Goal: Navigation & Orientation: Find specific page/section

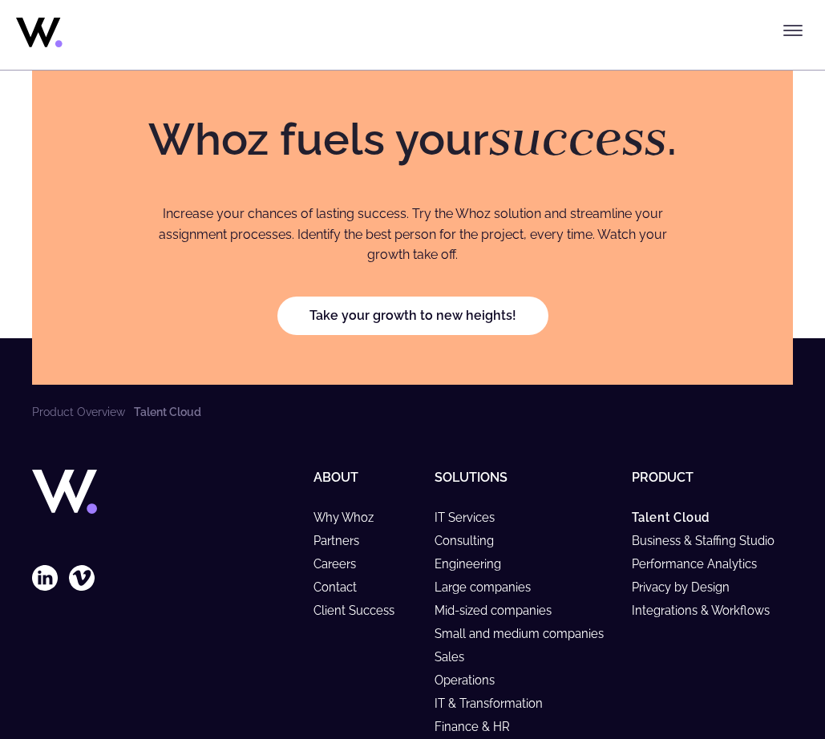
scroll to position [5505, 0]
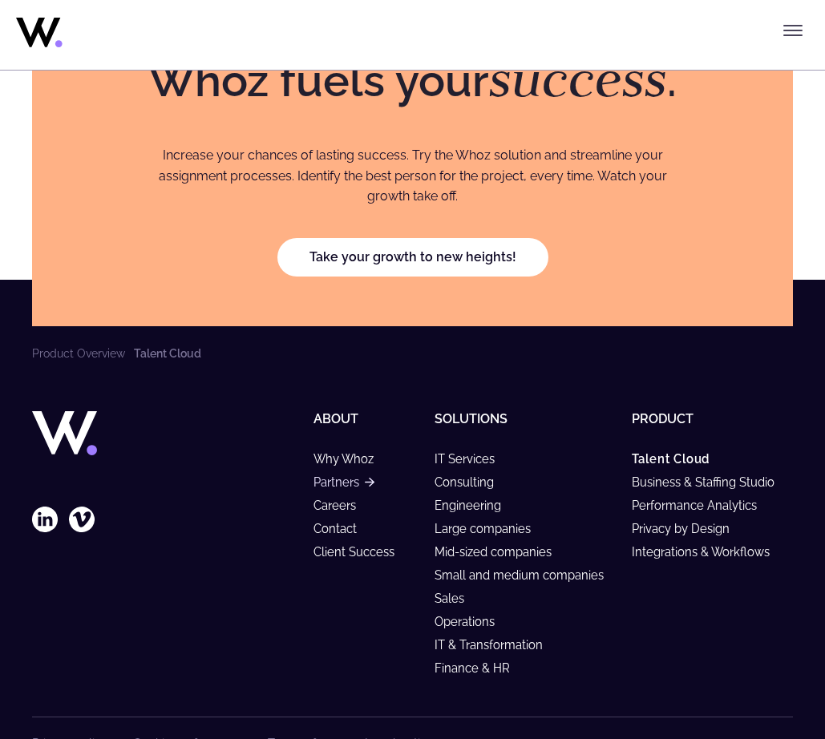
click at [344, 476] on link "Partners" at bounding box center [344, 483] width 60 height 14
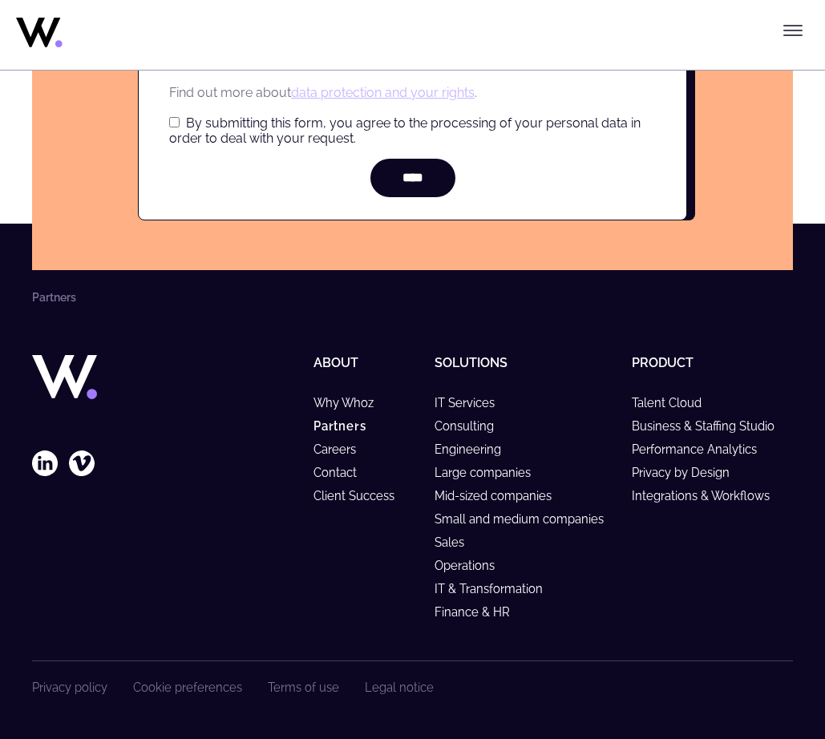
scroll to position [6607, 0]
click at [458, 400] on link "IT Services" at bounding box center [472, 403] width 75 height 14
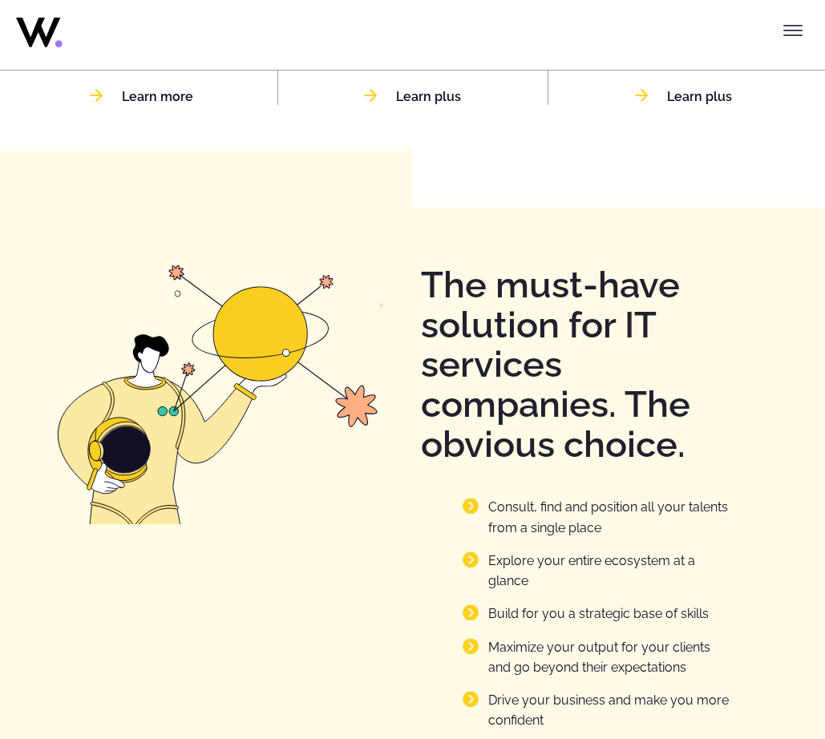
scroll to position [2022, 0]
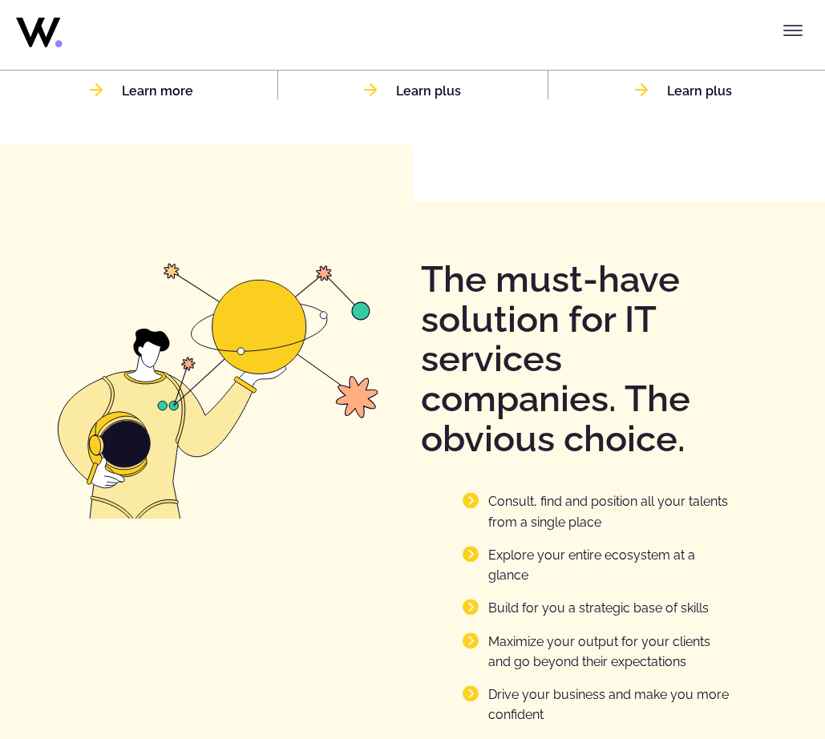
drag, startPoint x: 240, startPoint y: 310, endPoint x: -215, endPoint y: 755, distance: 636.2
click at [0, 739] on html "Skip to content Menu Solutions Industries IT Services Consulting Engineering Co…" at bounding box center [412, 353] width 825 height 4751
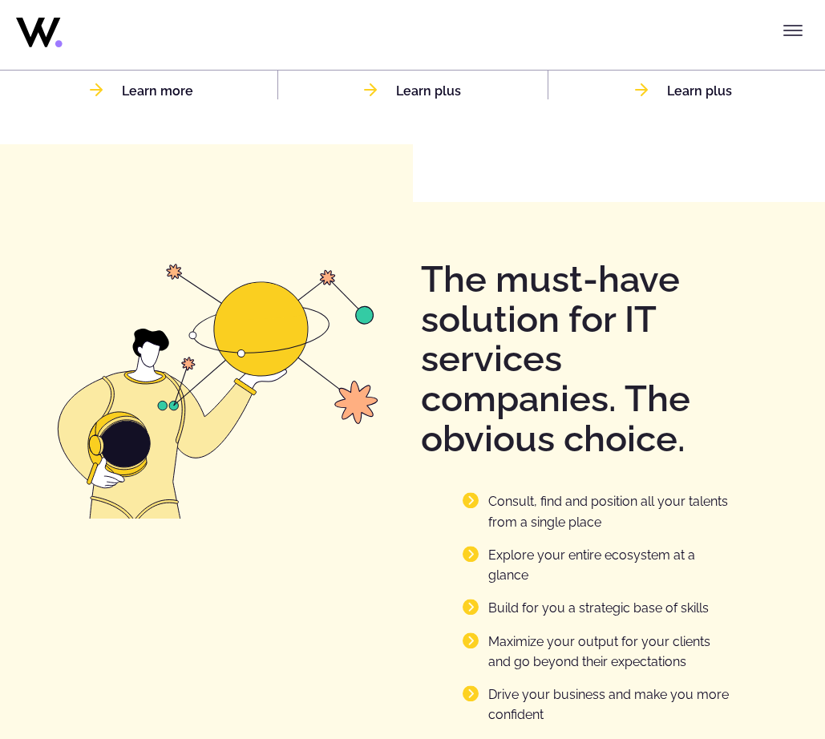
drag, startPoint x: 222, startPoint y: 288, endPoint x: -43, endPoint y: 551, distance: 373.7
click at [0, 551] on html "Skip to content Menu Solutions Industries IT Services Consulting Engineering Co…" at bounding box center [412, 353] width 825 height 4751
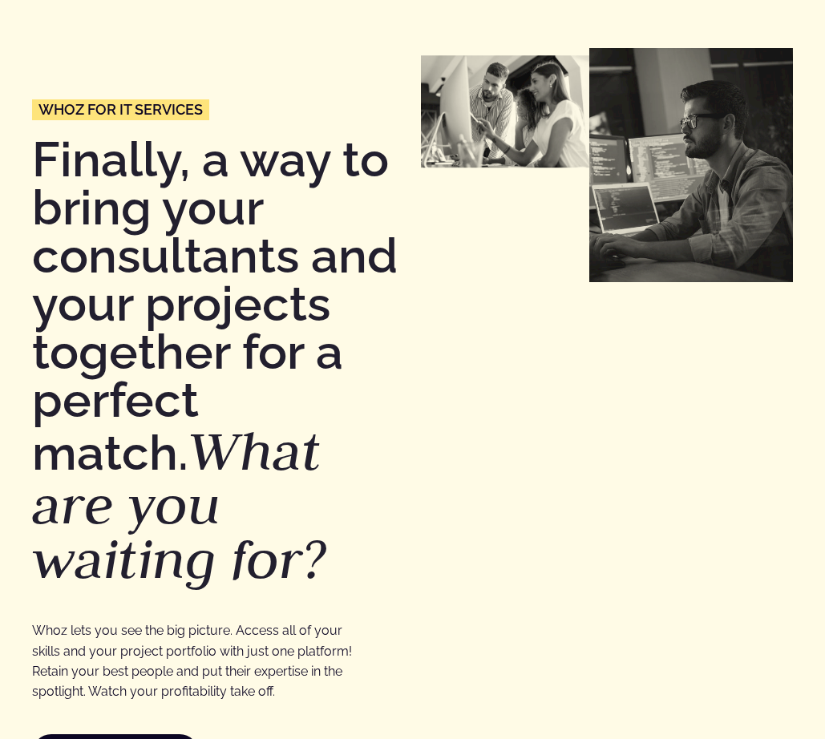
scroll to position [0, 0]
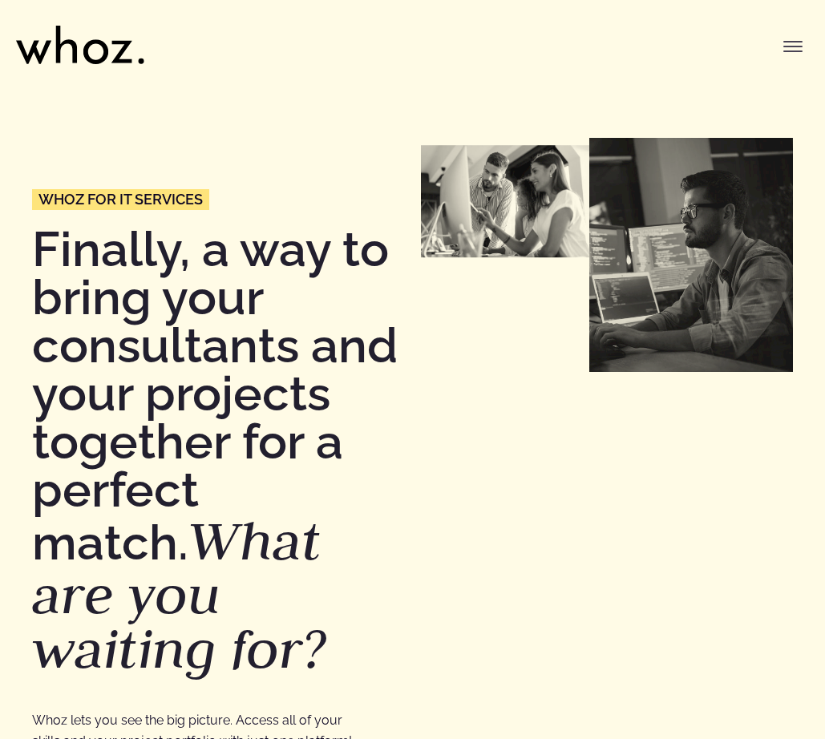
click at [69, 47] on icon at bounding box center [80, 45] width 128 height 38
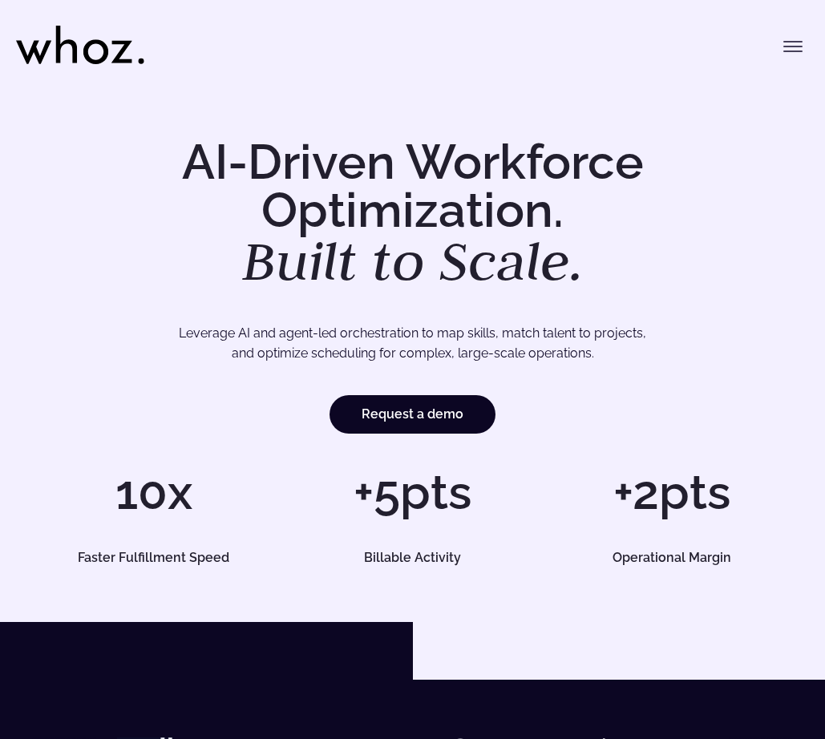
click at [794, 49] on icon "Toggle menu" at bounding box center [792, 46] width 19 height 19
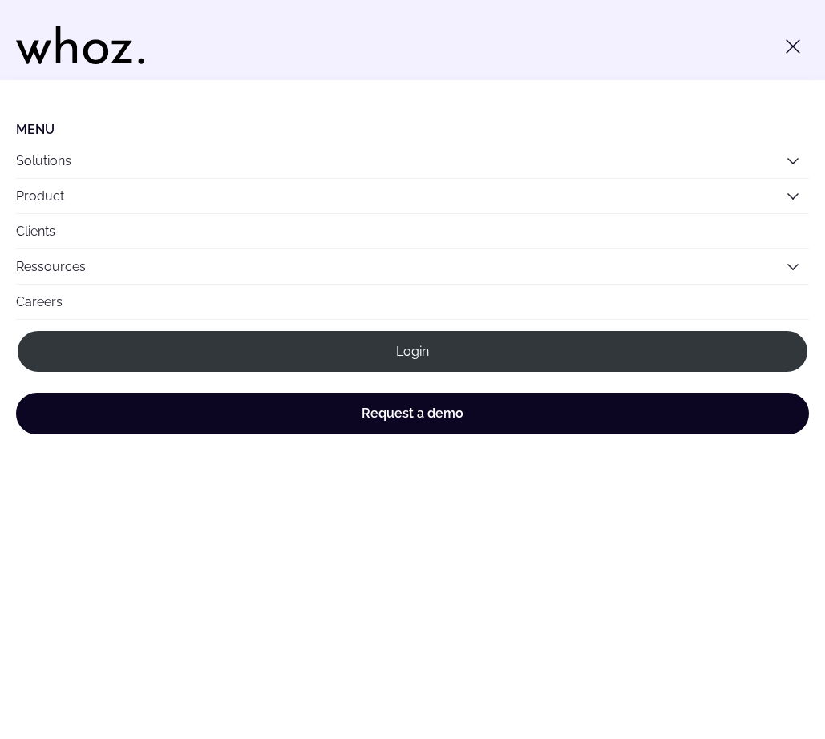
click at [59, 192] on link "Product" at bounding box center [40, 195] width 48 height 15
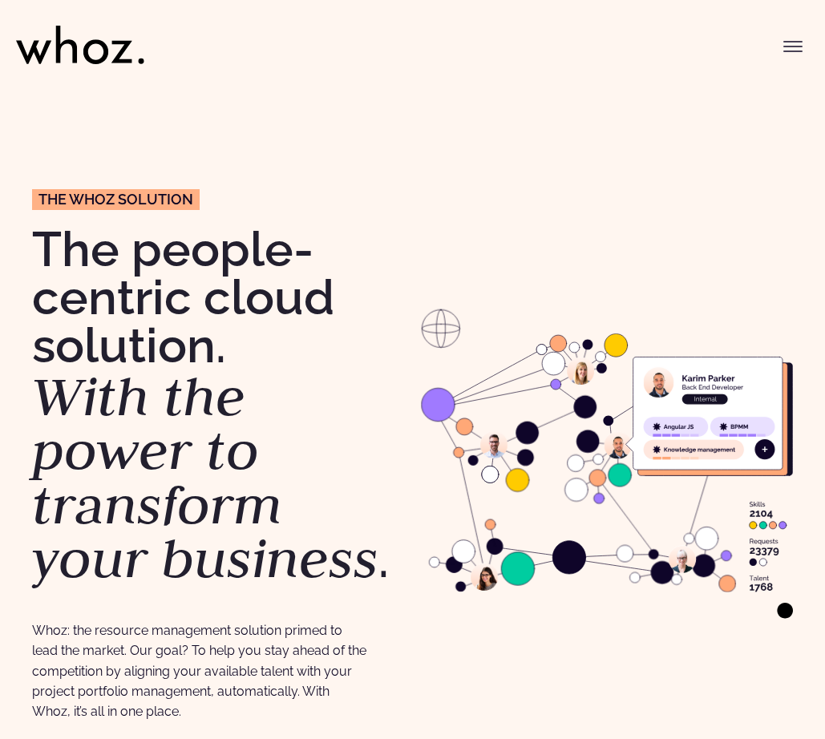
click at [792, 57] on button "Toggle menu" at bounding box center [793, 46] width 32 height 32
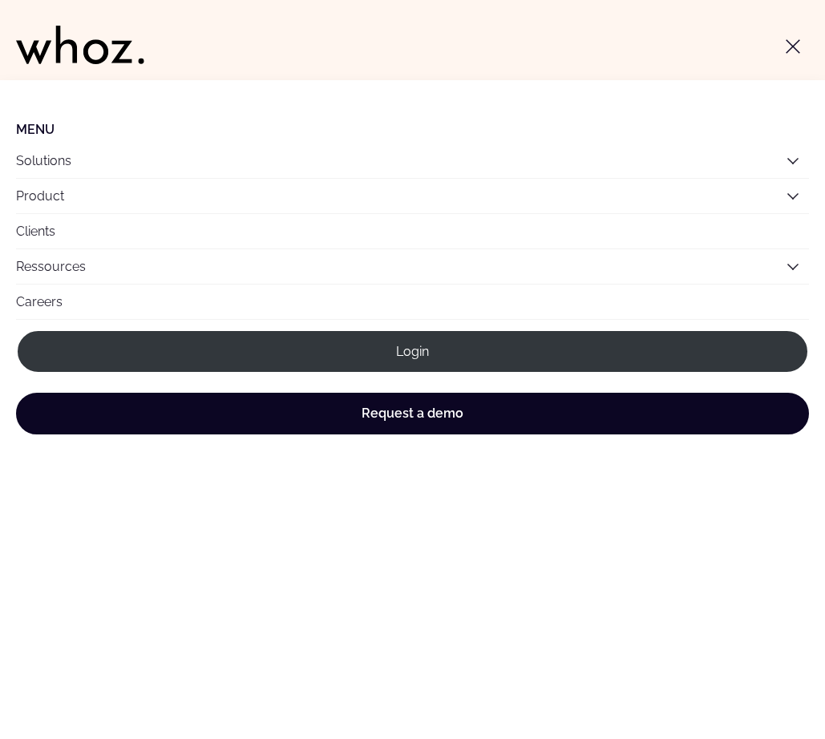
click at [793, 197] on icon "Main" at bounding box center [793, 199] width 10 height 10
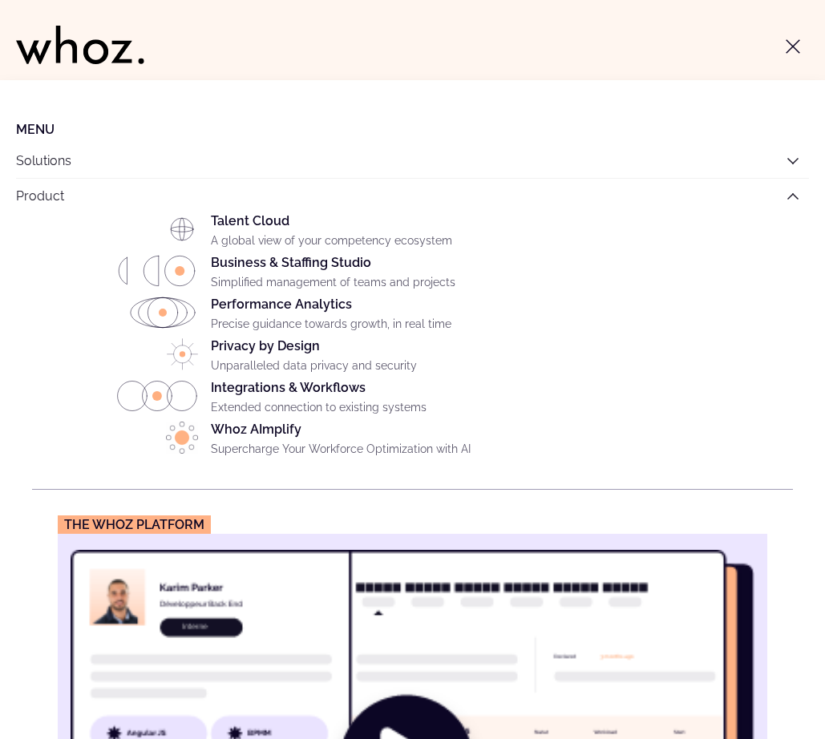
click at [291, 383] on div "Integrations & Workflows Extended connection to existing systems" at bounding box center [502, 401] width 582 height 42
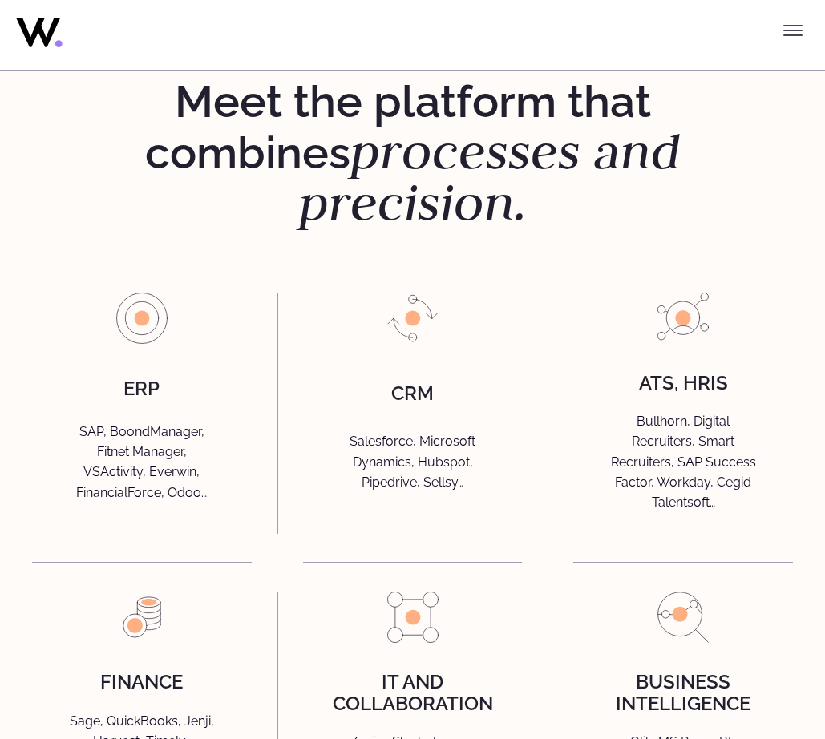
scroll to position [3870, 0]
